Goal: Transaction & Acquisition: Purchase product/service

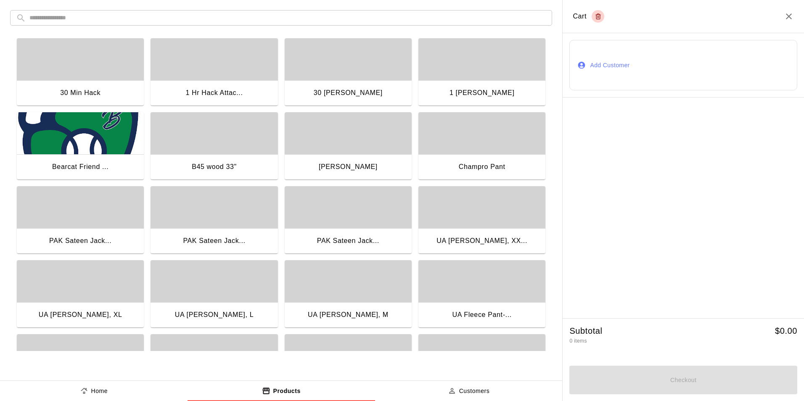
click at [119, 19] on input "text" at bounding box center [287, 18] width 517 height 16
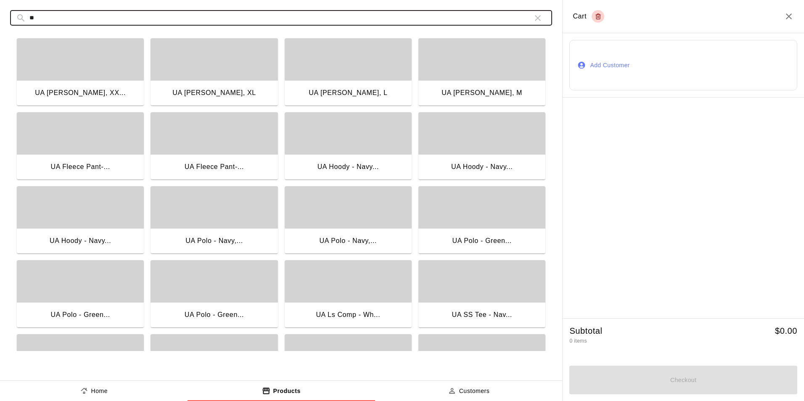
type input "**"
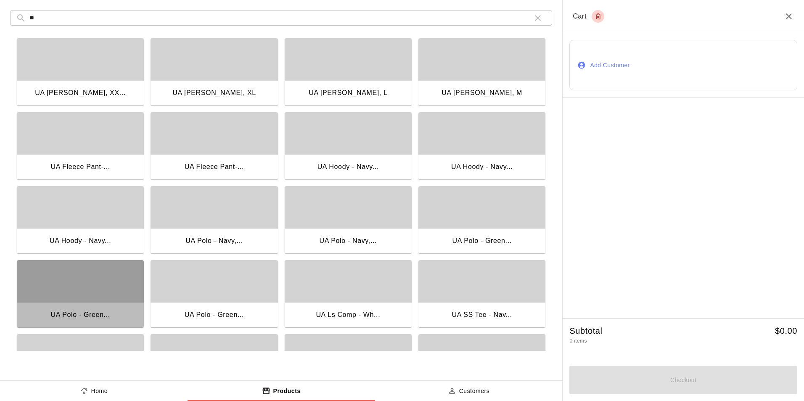
click at [88, 317] on div "UA Polo - Green..." at bounding box center [79, 315] width 59 height 11
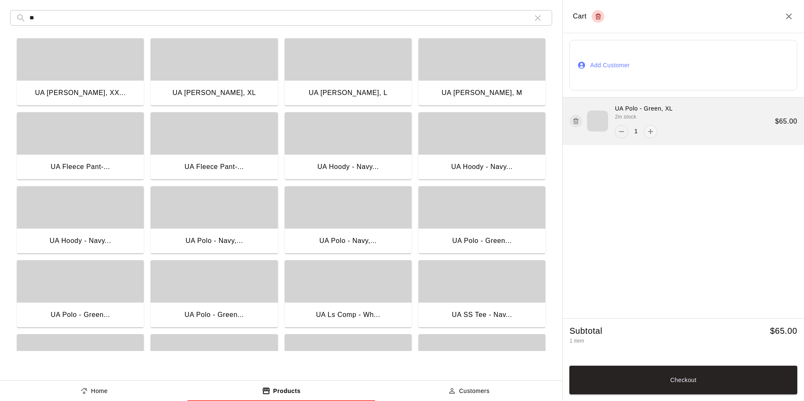
click at [623, 134] on icon "remove" at bounding box center [621, 131] width 8 height 8
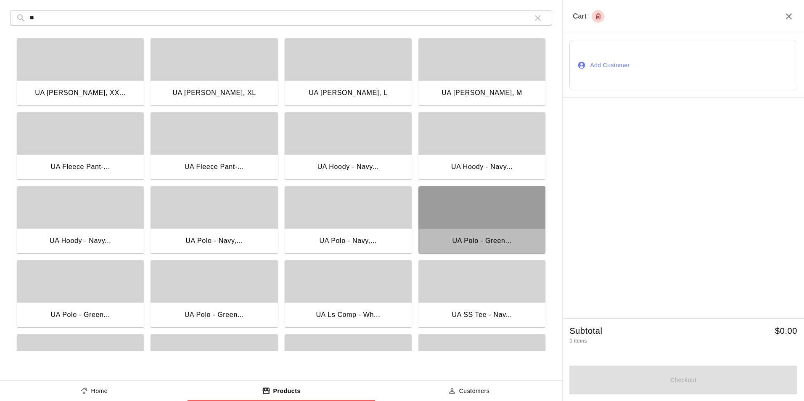
click at [461, 223] on div "button" at bounding box center [482, 207] width 127 height 42
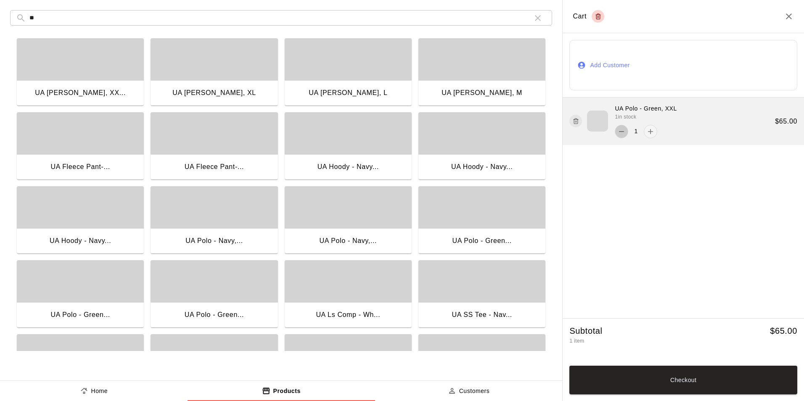
click at [617, 131] on button "remove" at bounding box center [621, 131] width 13 height 13
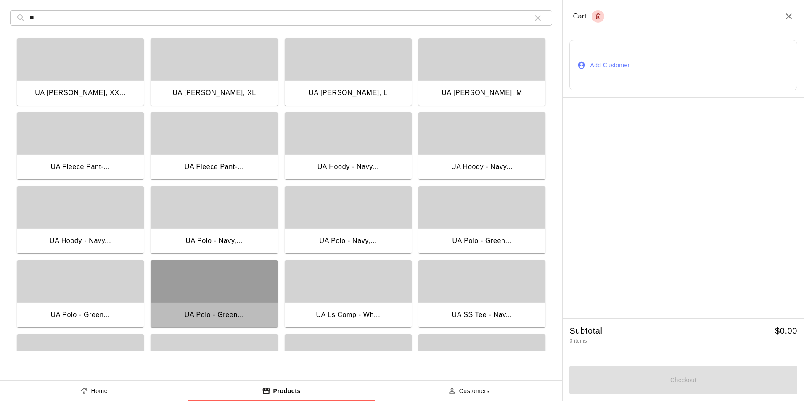
click at [241, 315] on div "UA Polo - Green..." at bounding box center [214, 315] width 127 height 27
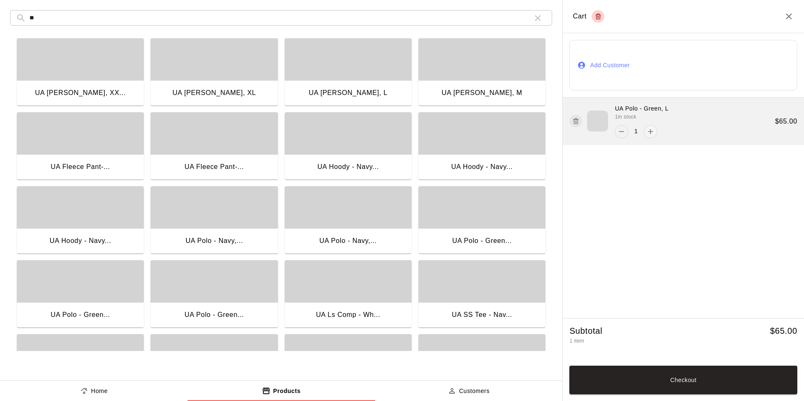
click at [624, 131] on icon "remove" at bounding box center [622, 131] width 5 height 1
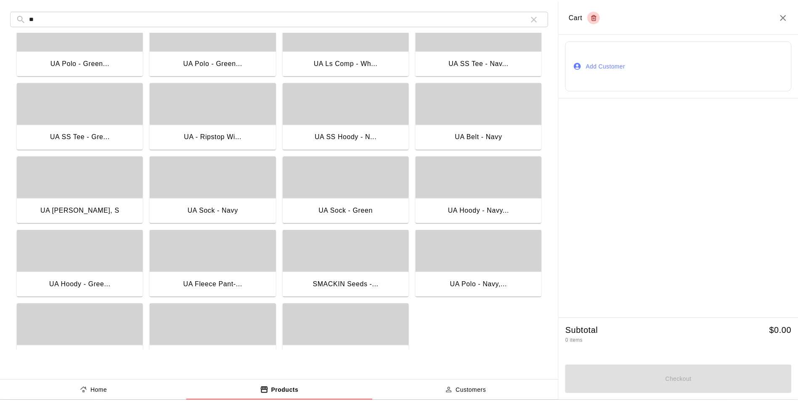
scroll to position [279, 0]
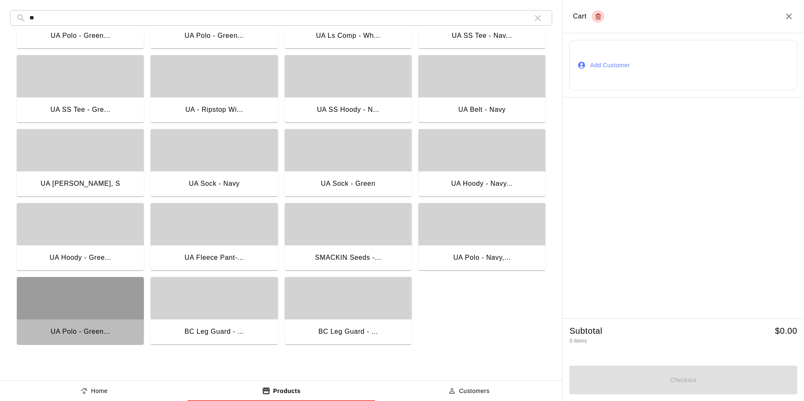
click at [84, 313] on div "button" at bounding box center [80, 298] width 127 height 42
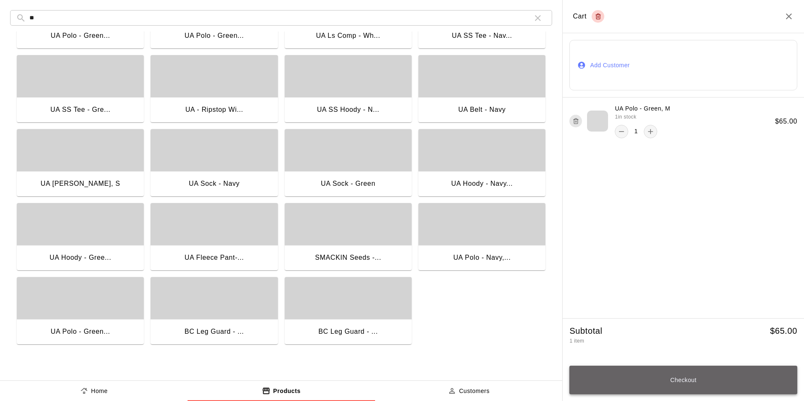
click at [677, 381] on button "Checkout" at bounding box center [684, 380] width 228 height 29
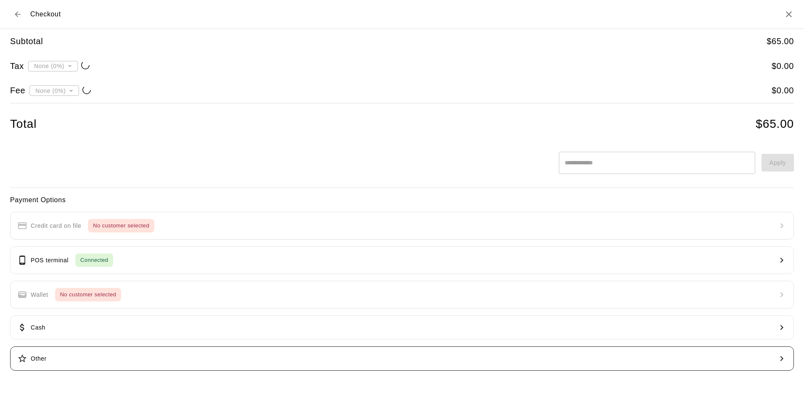
type input "**********"
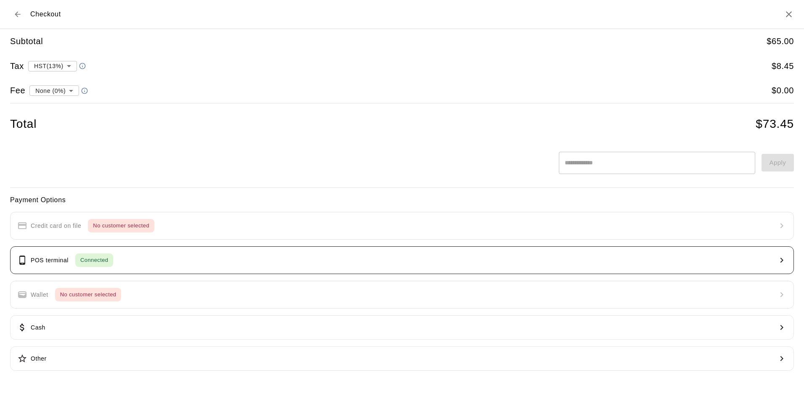
click at [176, 255] on button "POS terminal Connected" at bounding box center [402, 260] width 784 height 28
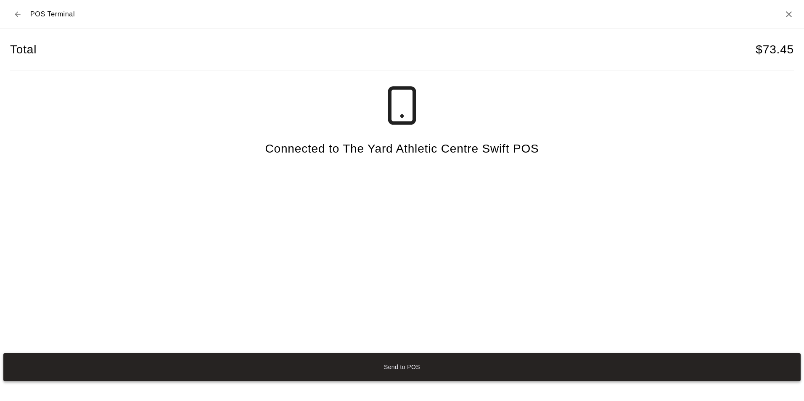
click at [397, 366] on button "Send to POS" at bounding box center [402, 367] width 798 height 28
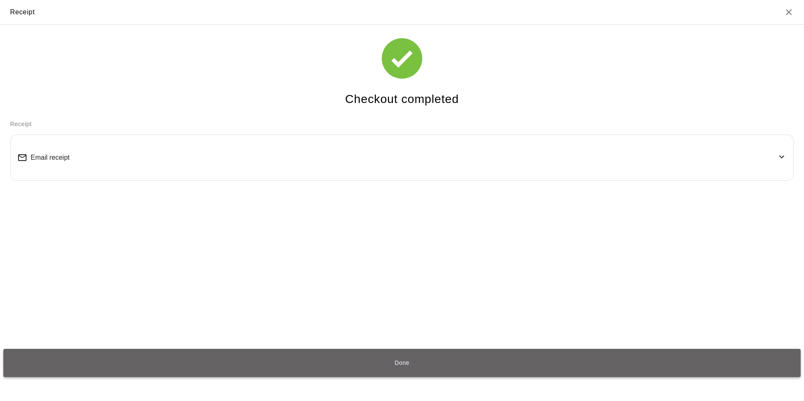
click at [399, 360] on button "Done" at bounding box center [402, 363] width 798 height 28
